Goal: Task Accomplishment & Management: Manage account settings

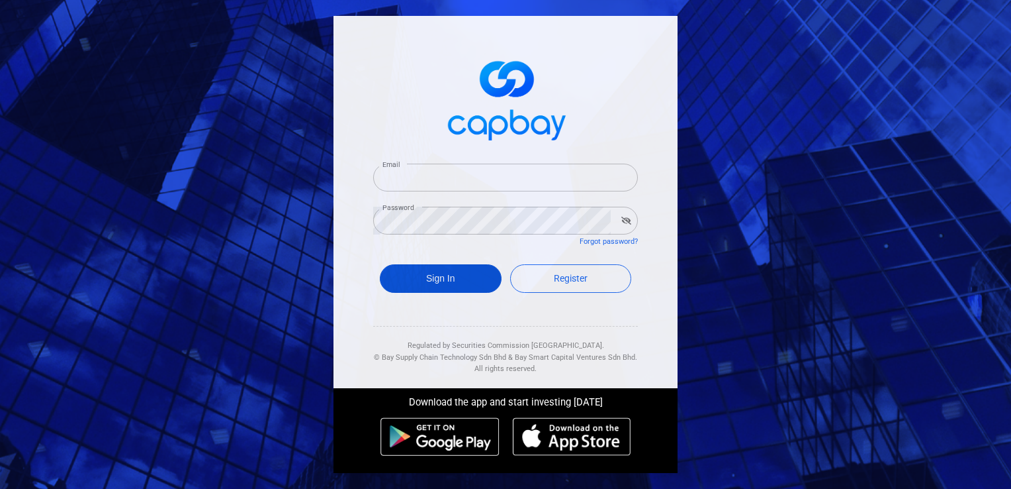
type input "[EMAIL_ADDRESS][DOMAIN_NAME]"
click at [443, 281] on button "Sign In" at bounding box center [441, 278] width 122 height 28
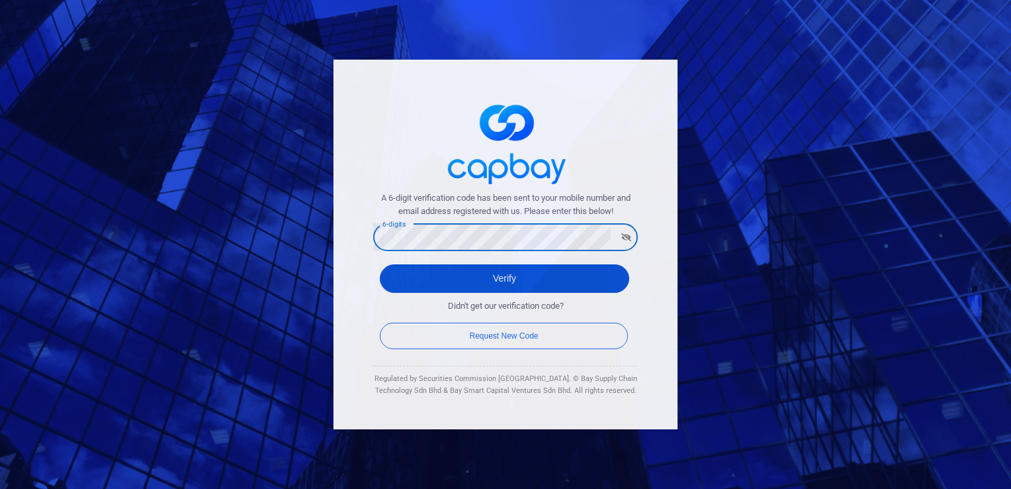
click at [530, 279] on button "Verify" at bounding box center [505, 278] width 250 height 28
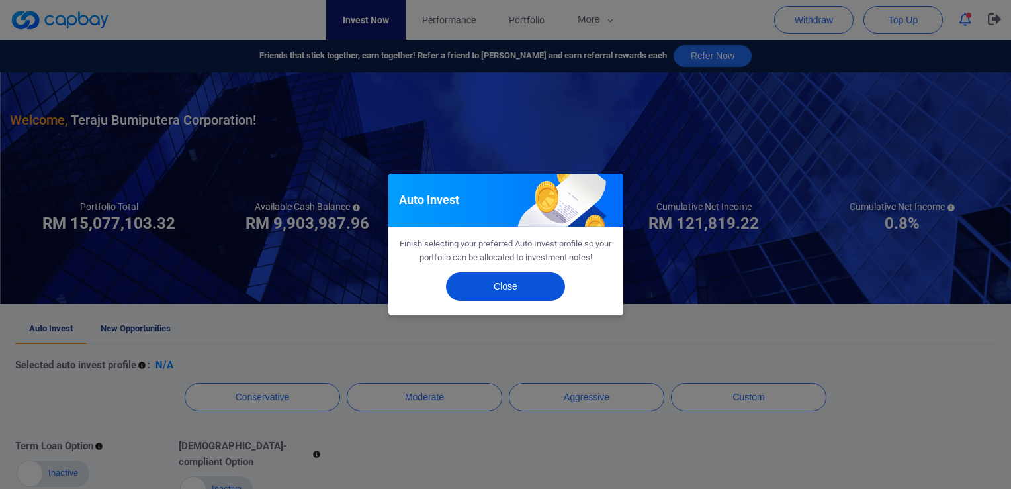
click at [524, 287] on button "Close" at bounding box center [505, 286] width 119 height 28
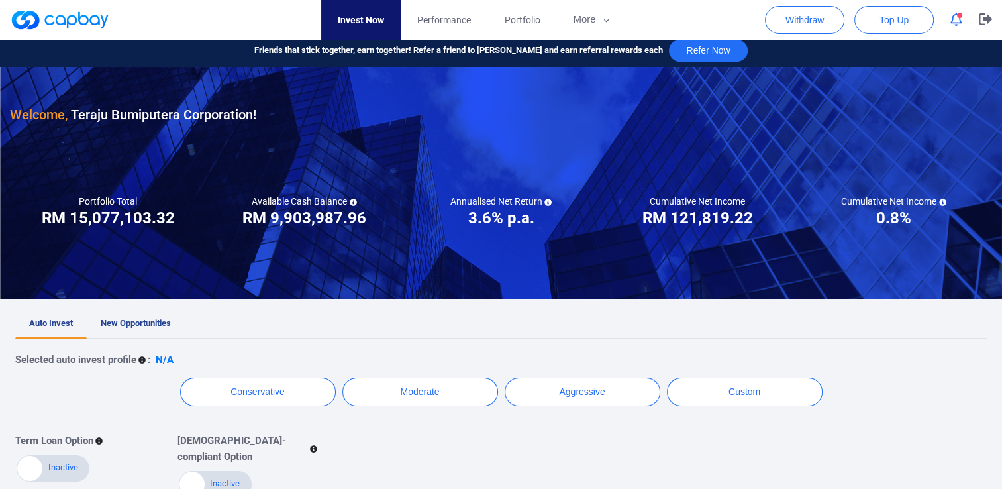
scroll to position [30, 0]
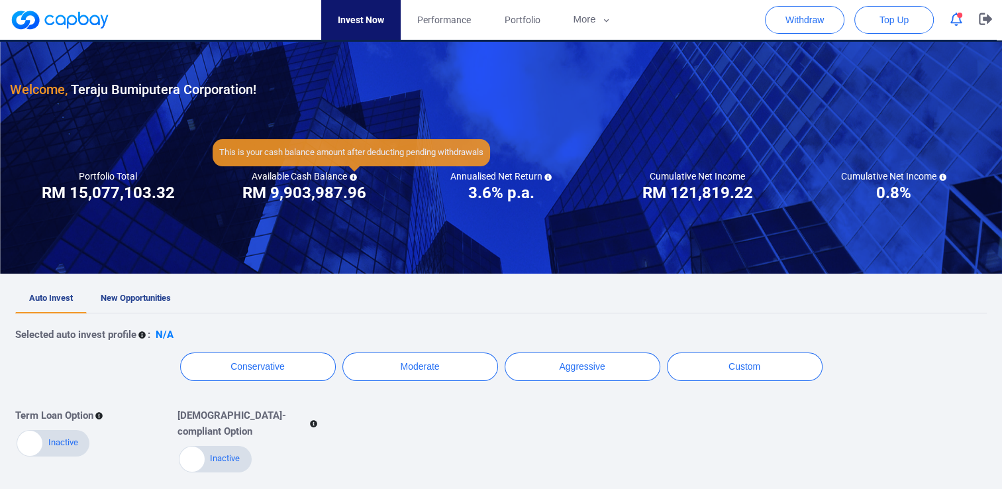
click at [352, 176] on icon at bounding box center [353, 176] width 7 height 7
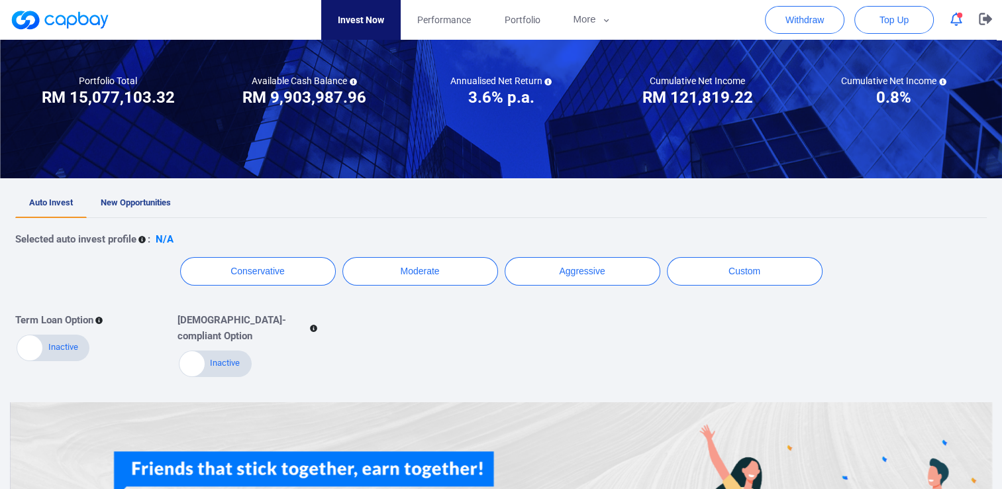
scroll to position [0, 0]
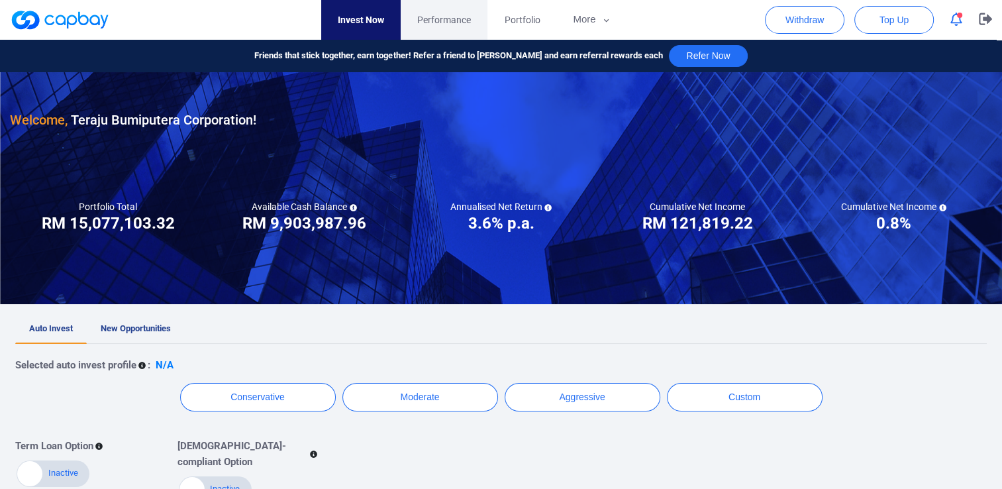
click at [447, 28] on link "Performance" at bounding box center [443, 20] width 87 height 40
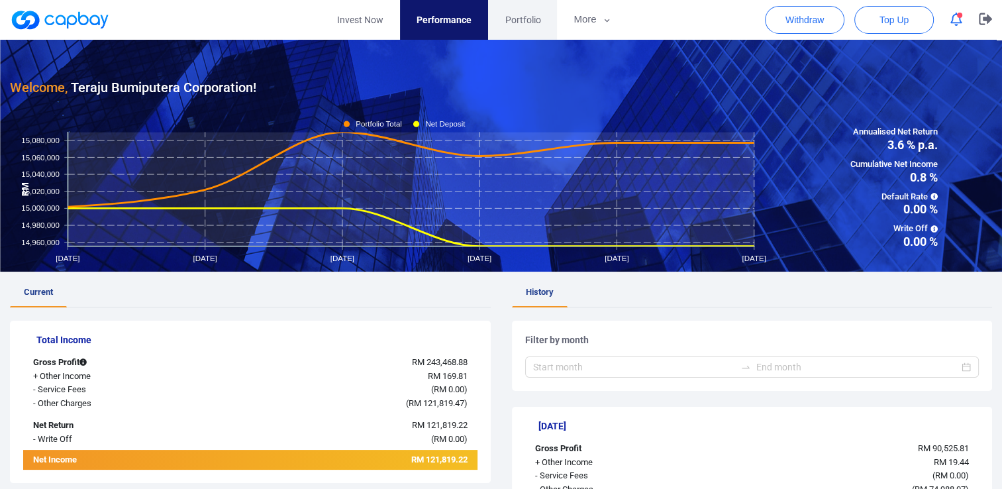
click at [524, 11] on link "Portfolio" at bounding box center [522, 20] width 69 height 40
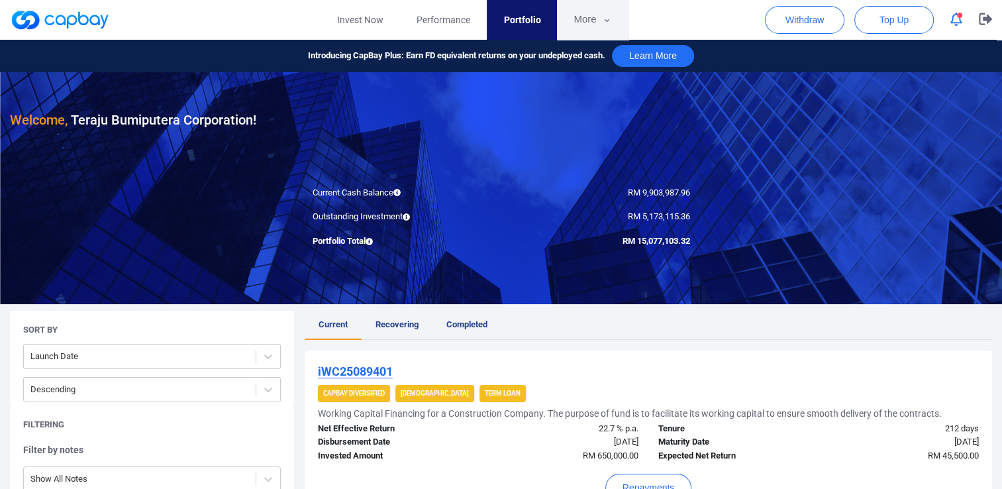
click at [606, 15] on icon "button" at bounding box center [607, 21] width 10 height 12
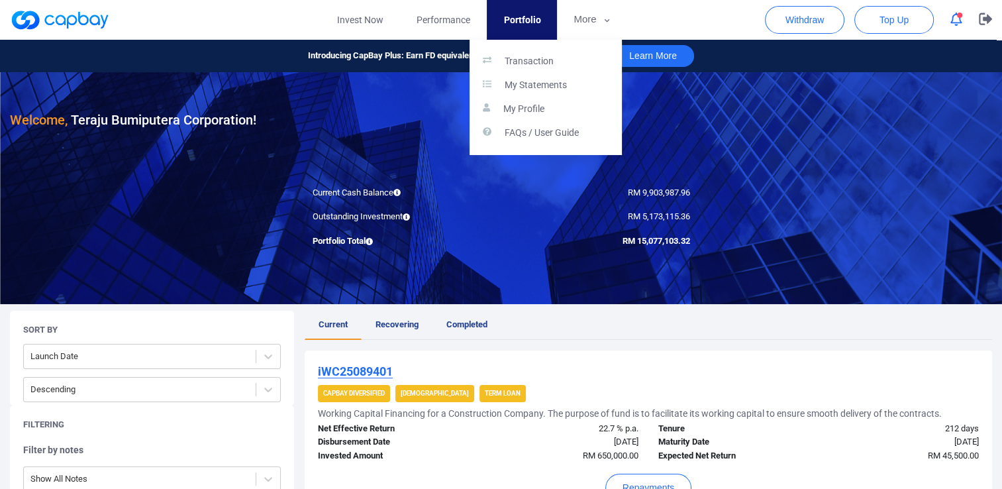
click at [741, 146] on button "button" at bounding box center [501, 244] width 1002 height 489
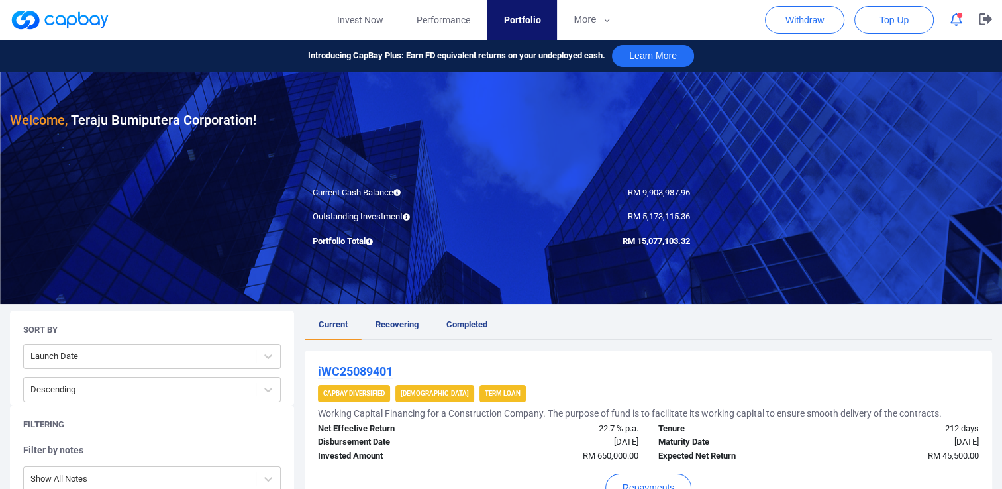
click at [606, 69] on div "Introducing CapBay Plus: Earn FD equivalent returns on your undeployed cash. Le…" at bounding box center [501, 56] width 1002 height 32
click at [635, 60] on button "Learn More" at bounding box center [653, 56] width 82 height 22
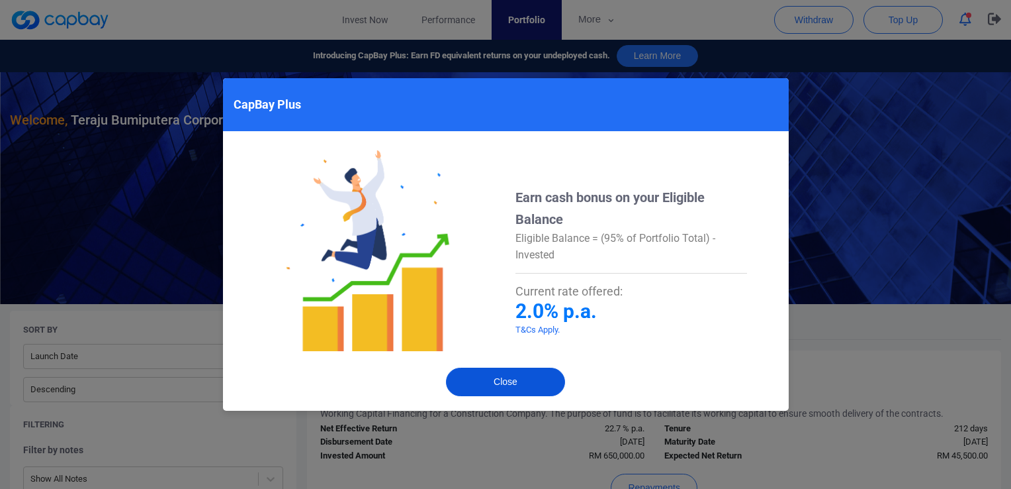
click at [508, 382] on button "Close" at bounding box center [505, 381] width 119 height 28
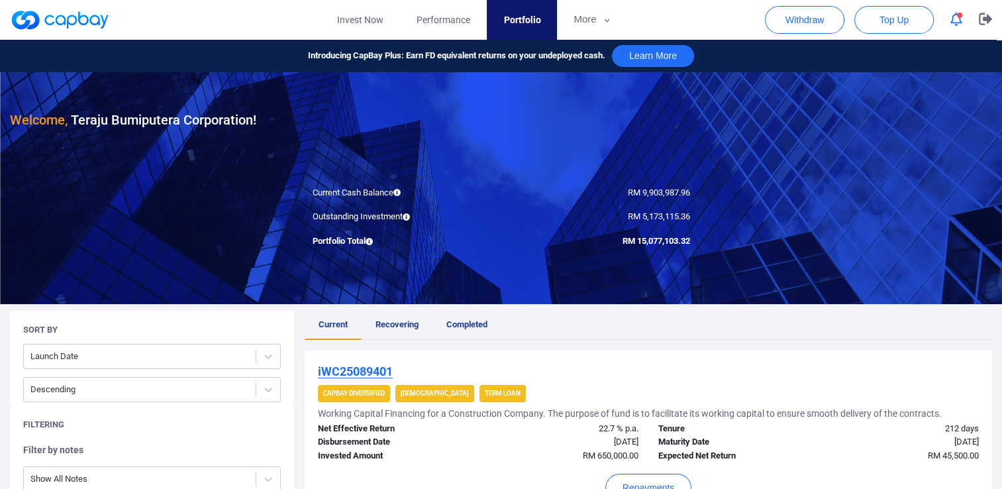
click at [956, 17] on icon "button" at bounding box center [956, 20] width 12 height 14
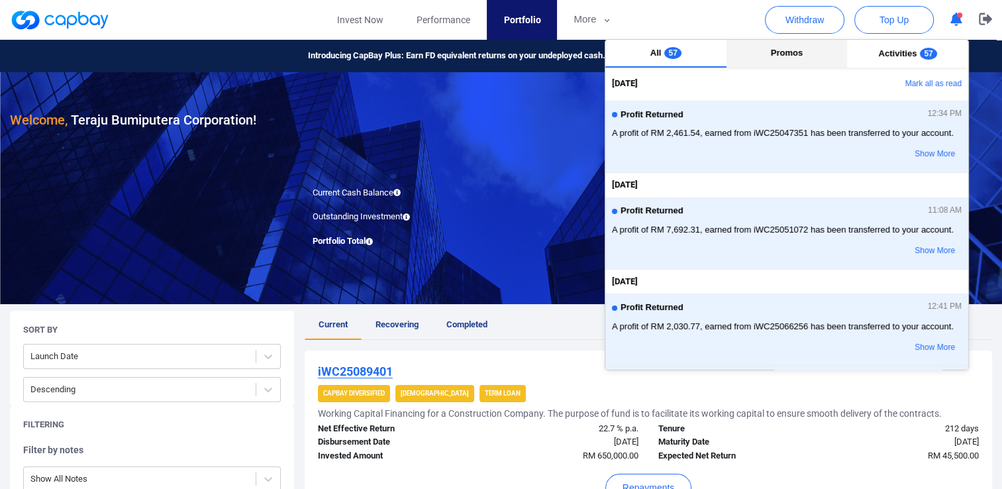
click at [796, 53] on span "Promos" at bounding box center [786, 53] width 32 height 10
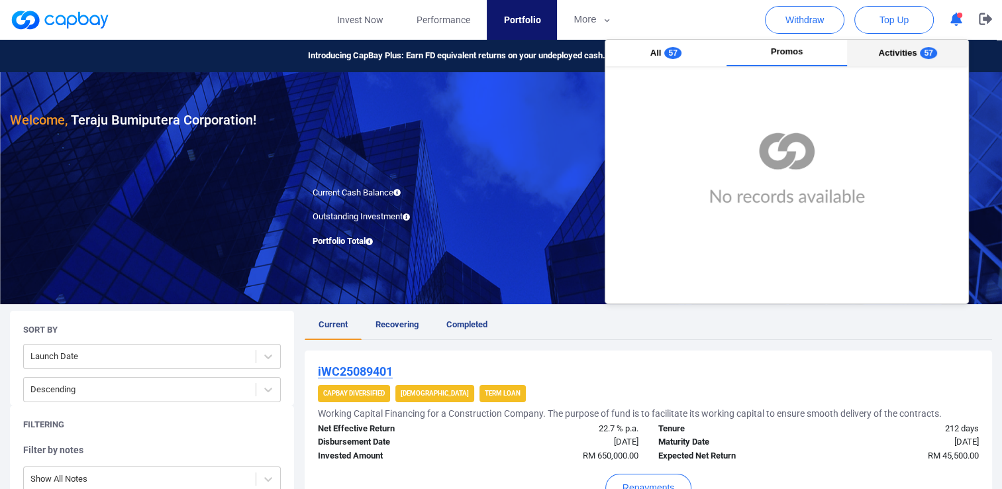
click at [891, 54] on span "Activities" at bounding box center [897, 53] width 38 height 10
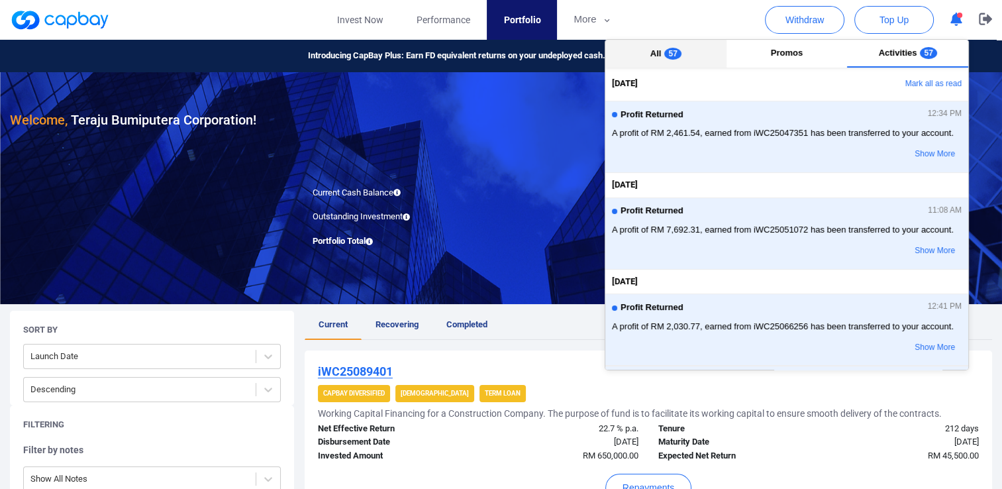
click at [657, 45] on button "All 57" at bounding box center [665, 54] width 121 height 28
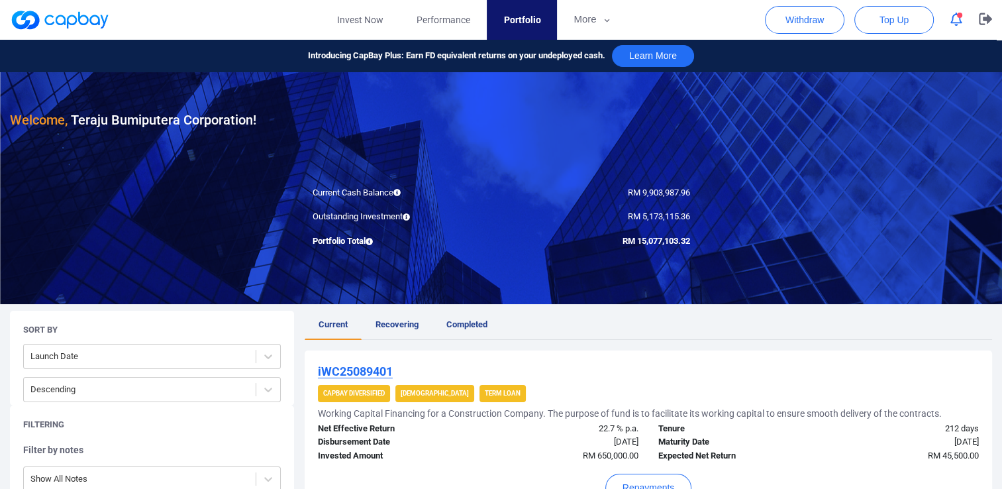
click at [674, 25] on nav "Invest Now Performance Portfolio More Transaction My Statements My Profile FAQs…" at bounding box center [474, 20] width 982 height 40
click at [344, 26] on link "Invest Now" at bounding box center [359, 20] width 79 height 40
